Goal: Obtain resource: Download file/media

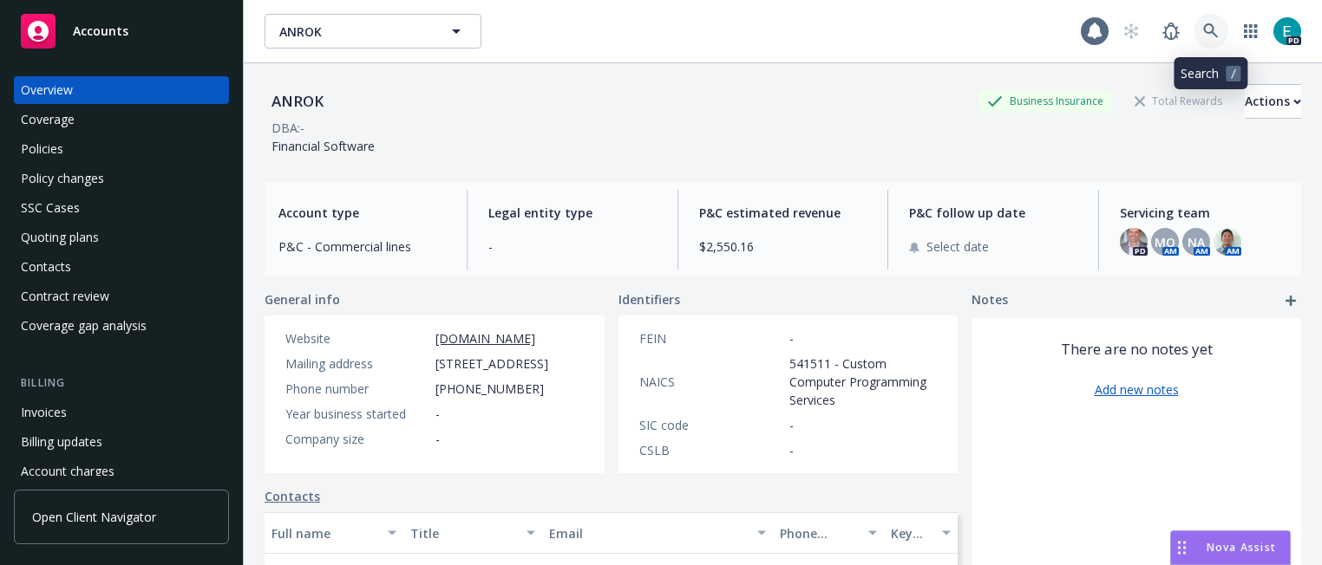
click at [1200, 27] on link at bounding box center [1210, 31] width 35 height 35
click at [28, 154] on div "Policies" at bounding box center [42, 149] width 42 height 28
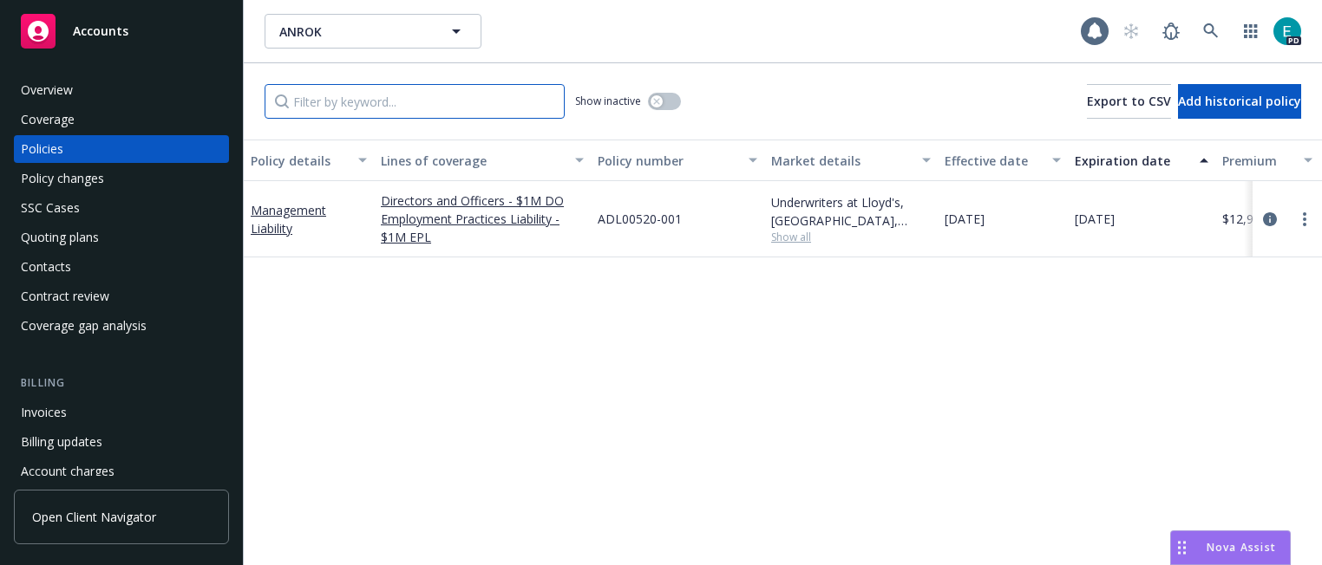
click at [418, 84] on input "Filter by keyword..." at bounding box center [415, 101] width 300 height 35
click at [57, 120] on div "Coverage" at bounding box center [48, 120] width 54 height 28
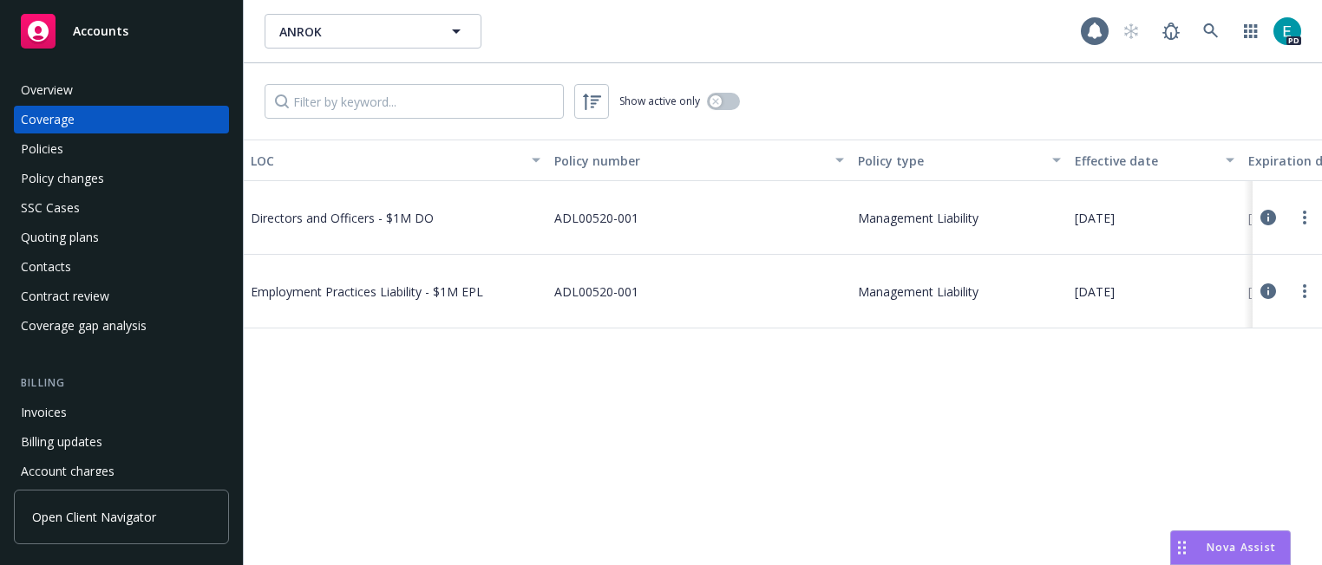
click at [31, 155] on div "Policies" at bounding box center [42, 149] width 42 height 28
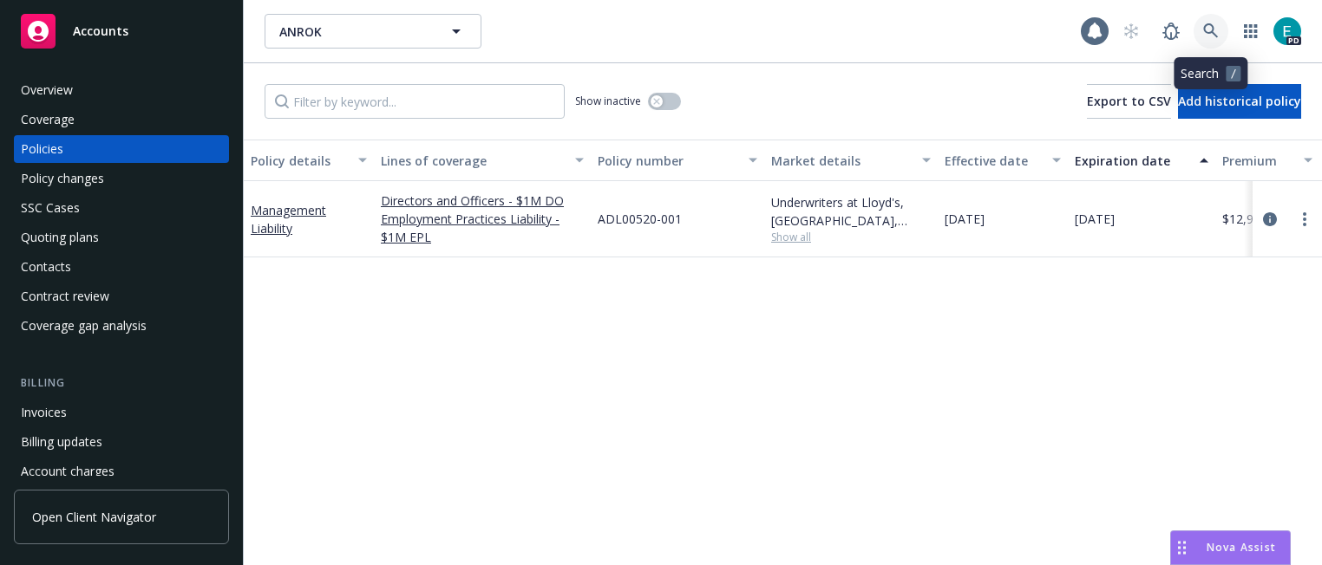
click at [1216, 29] on icon at bounding box center [1211, 31] width 16 height 16
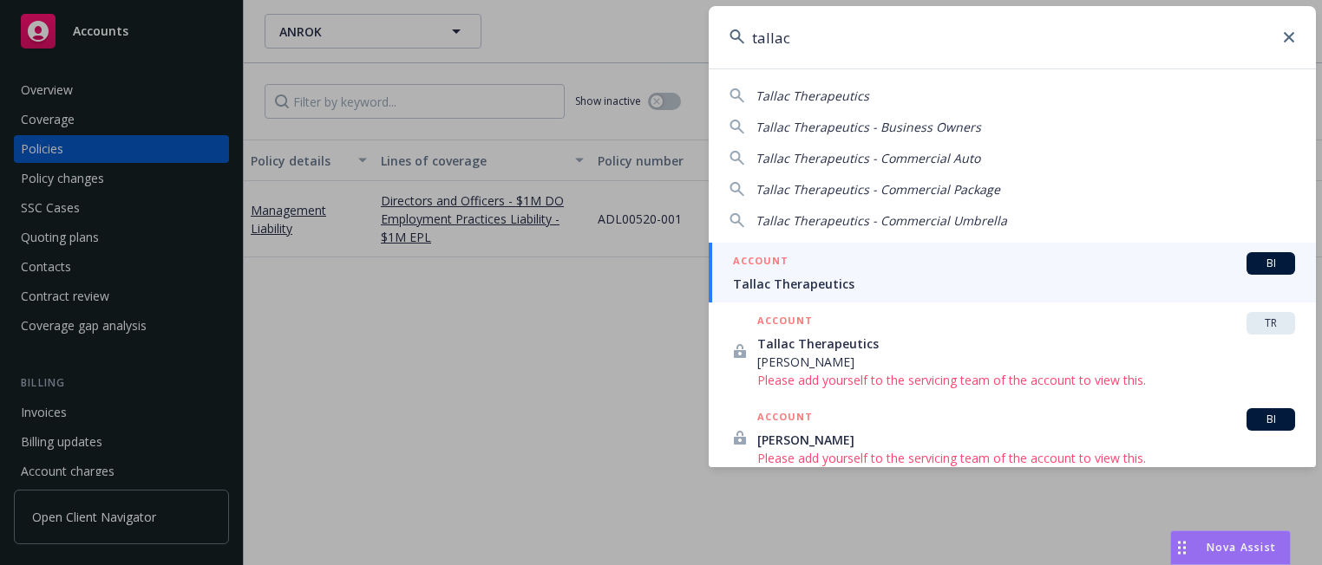
type input "tallac"
click at [800, 285] on span "Tallac Therapeutics" at bounding box center [1014, 284] width 562 height 18
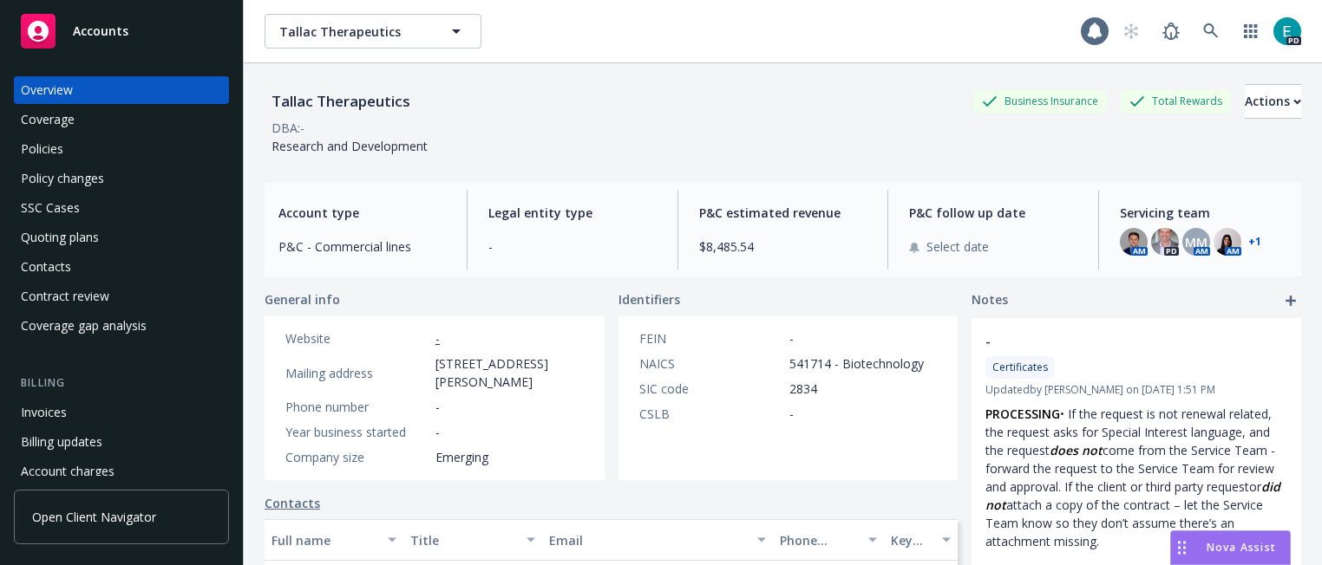
click at [45, 141] on div "Policies" at bounding box center [42, 149] width 42 height 28
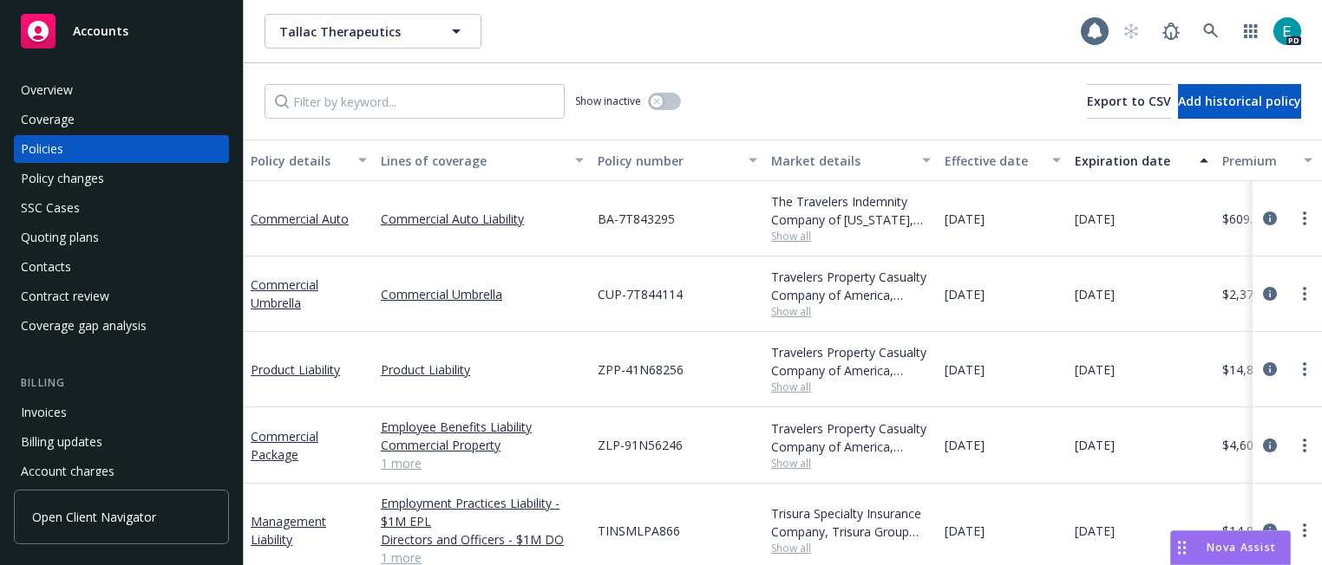
scroll to position [158, 0]
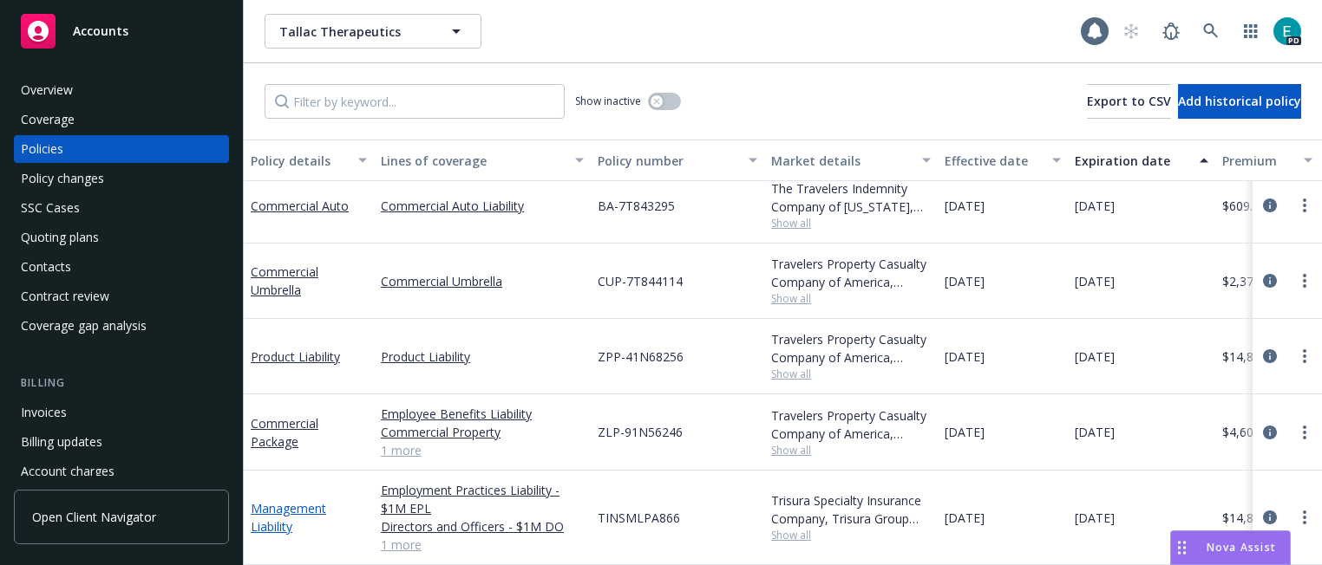
click at [302, 513] on link "Management Liability" at bounding box center [288, 517] width 75 height 35
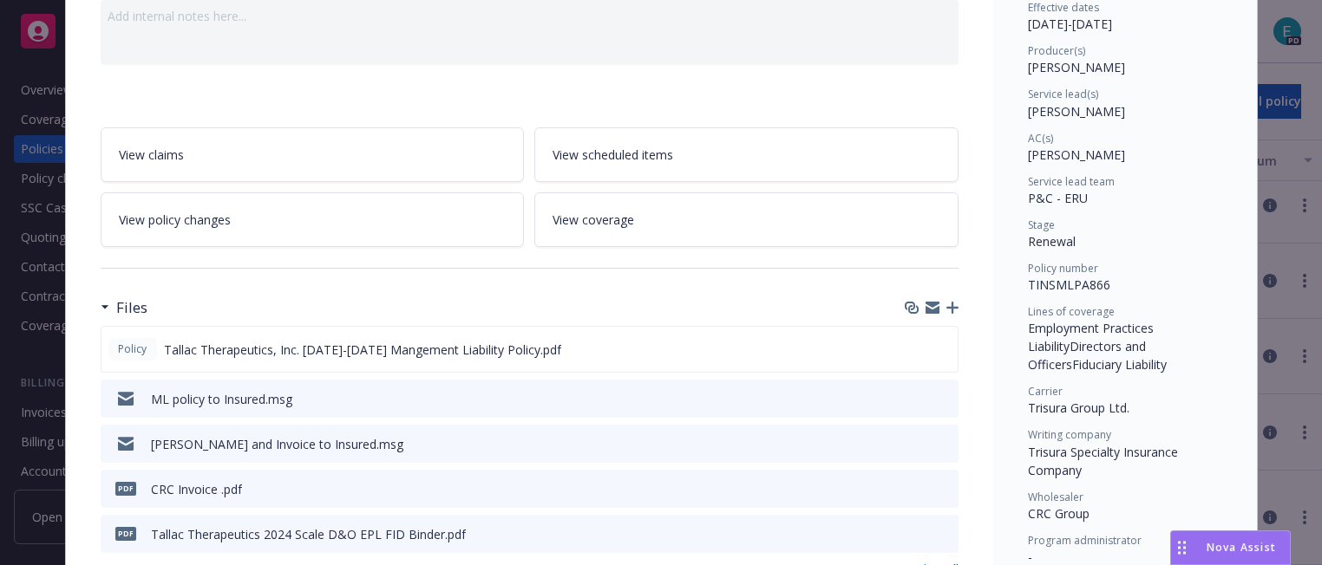
scroll to position [191, 0]
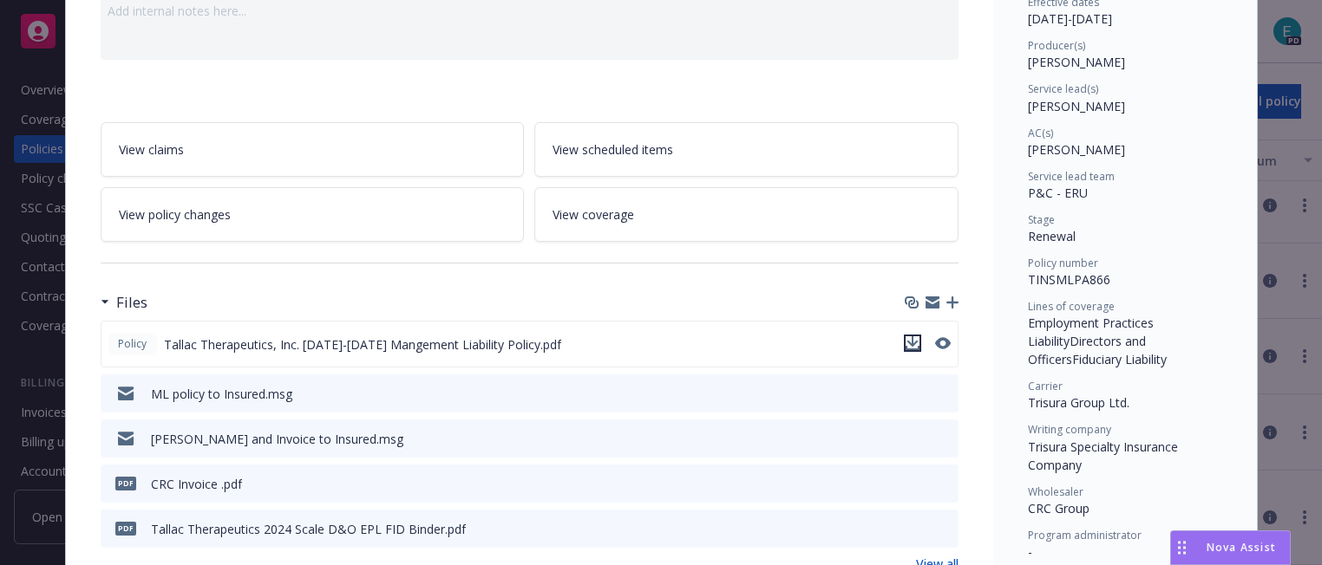
click at [910, 343] on icon "download file" at bounding box center [912, 344] width 14 height 14
